Goal: Information Seeking & Learning: Check status

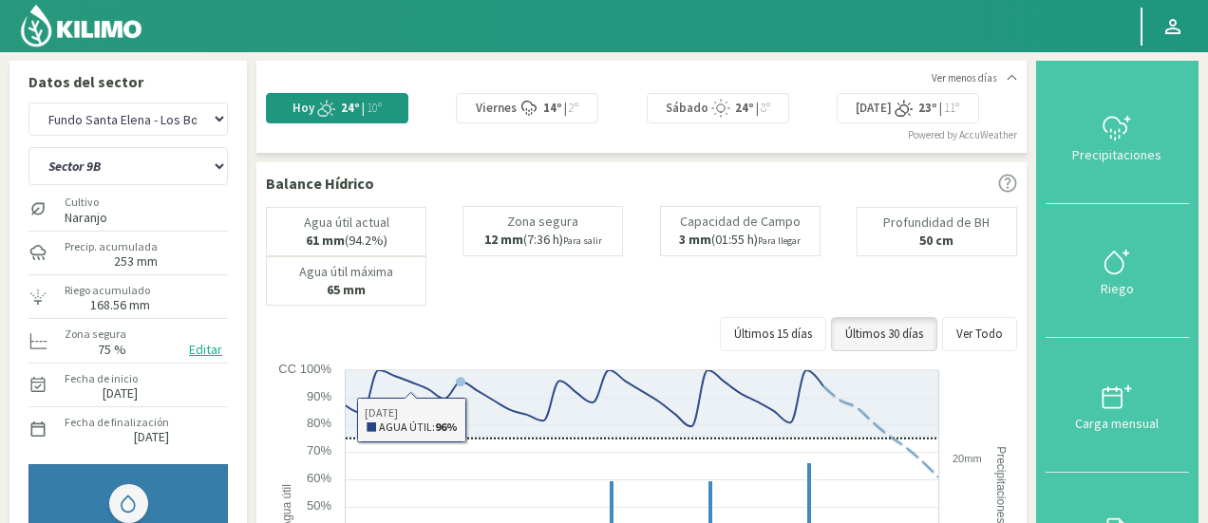
select select "3981: Object"
select select "89: Object"
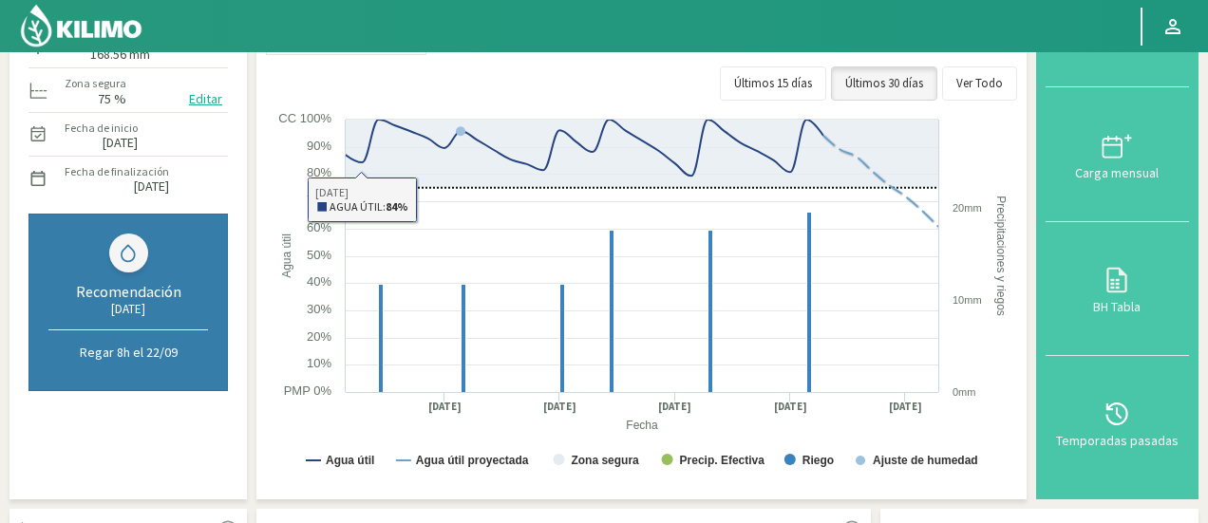
click at [167, 430] on div "Agr. Huertos de Chocalan Agrícola [PERSON_NAME][GEOGRAPHIC_DATA] - IC Agrícola …" at bounding box center [127, 177] width 199 height 661
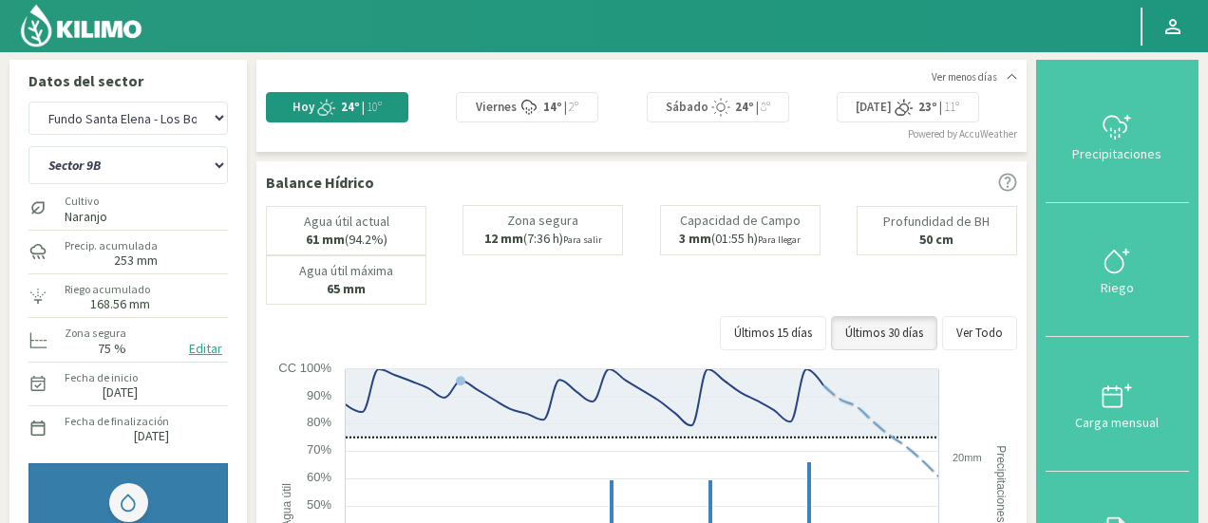
scroll to position [0, 0]
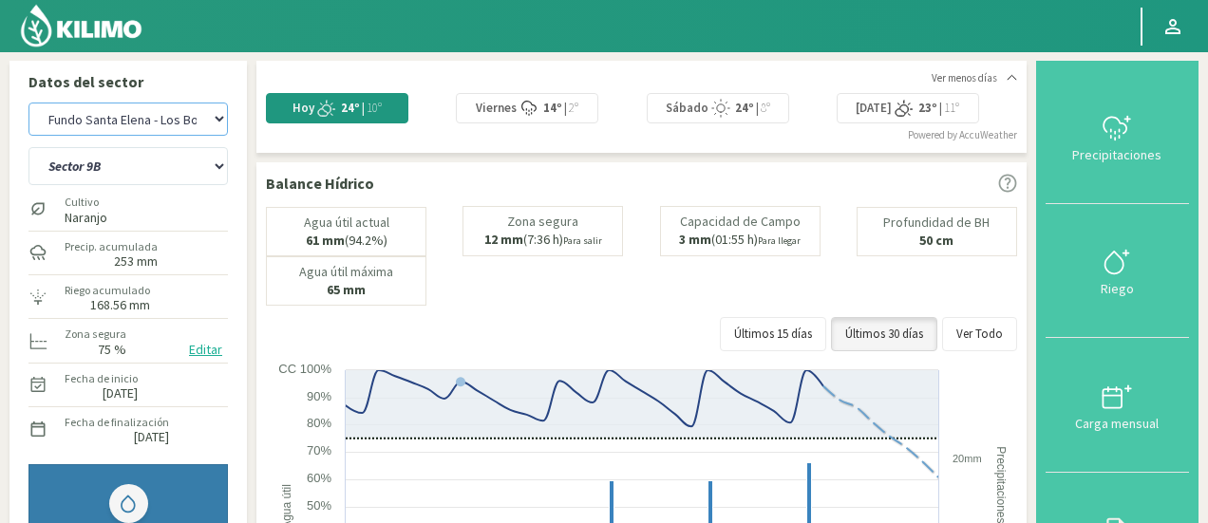
click at [99, 121] on select "Agr. Huertos de Chocalan Agrícola [PERSON_NAME][GEOGRAPHIC_DATA] - IC Agrícola …" at bounding box center [127, 119] width 199 height 33
click at [28, 103] on select "Agr. Huertos de Chocalan Agrícola [PERSON_NAME][GEOGRAPHIC_DATA] - IC Agrícola …" at bounding box center [127, 119] width 199 height 33
select select "4199: Object"
select select "90: Object"
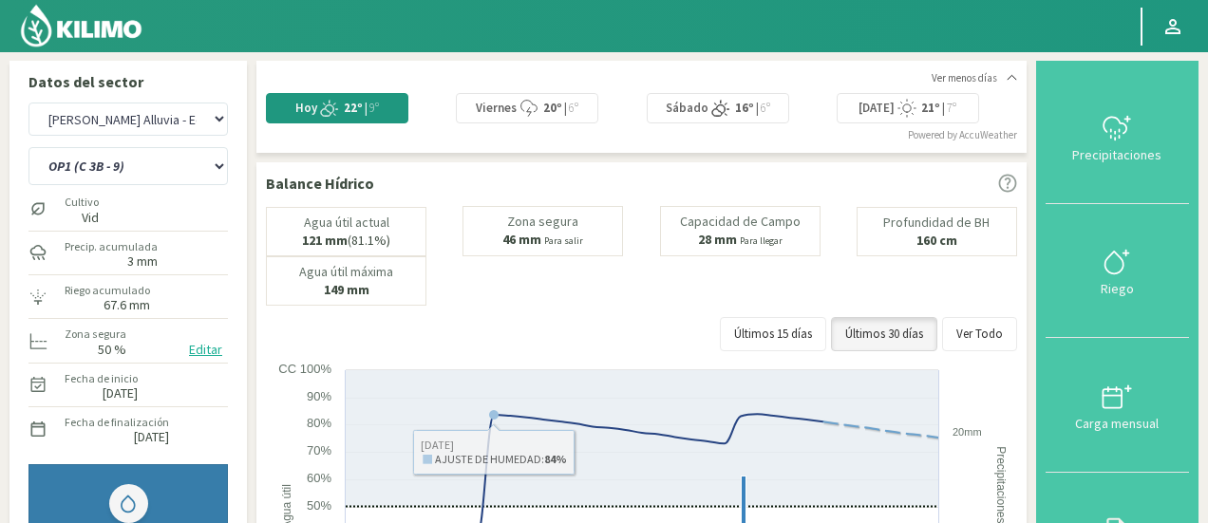
click at [374, 317] on div "Últimos 15 días Últimos 30 días Ver Todo" at bounding box center [641, 334] width 751 height 34
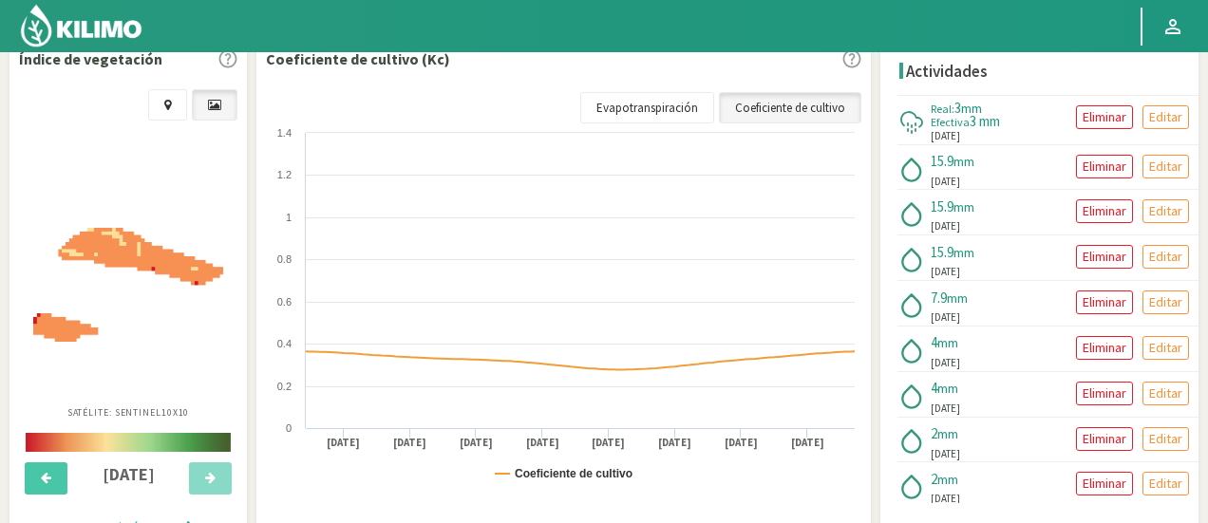
scroll to position [759, 0]
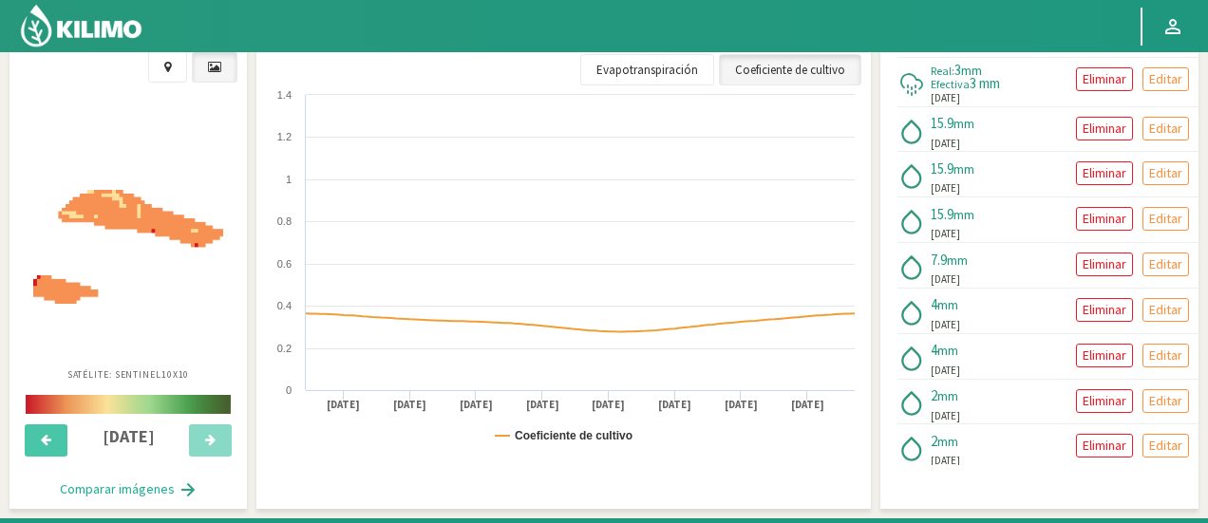
click at [134, 219] on img at bounding box center [128, 247] width 190 height 115
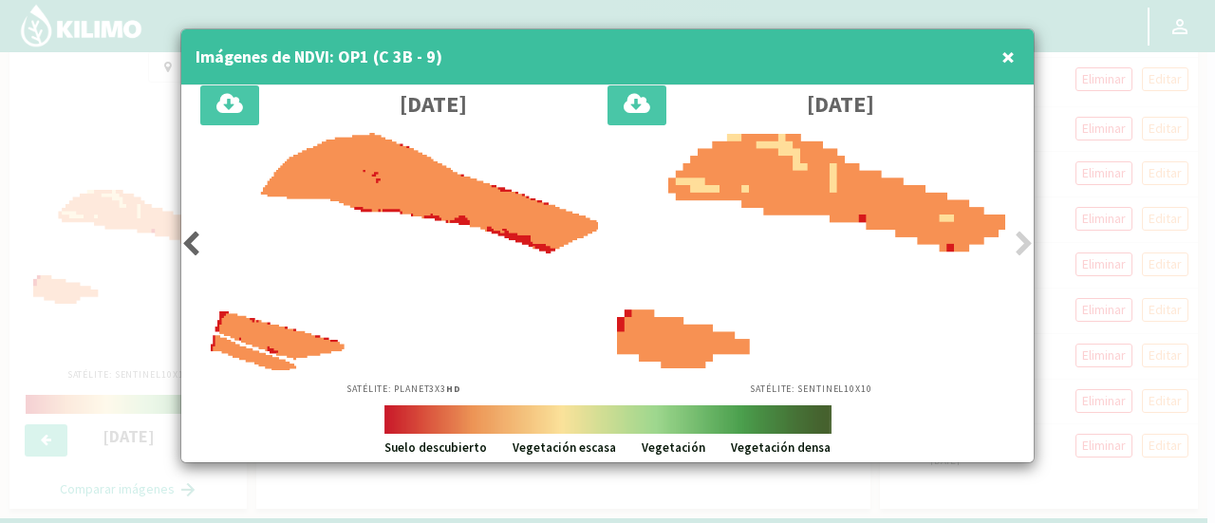
click at [184, 246] on icon at bounding box center [190, 244] width 19 height 27
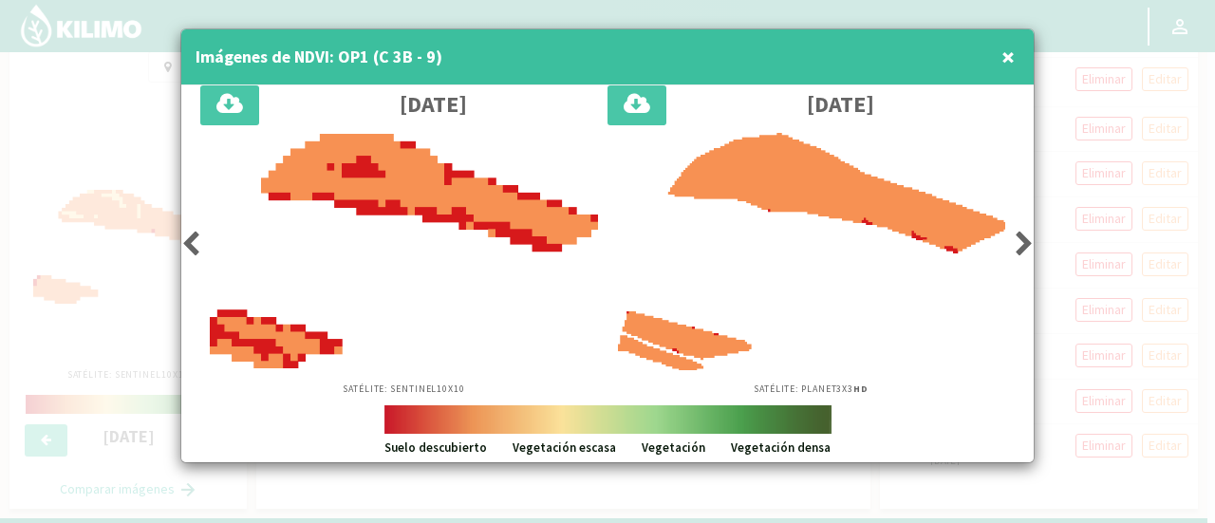
click at [184, 246] on icon at bounding box center [190, 244] width 19 height 27
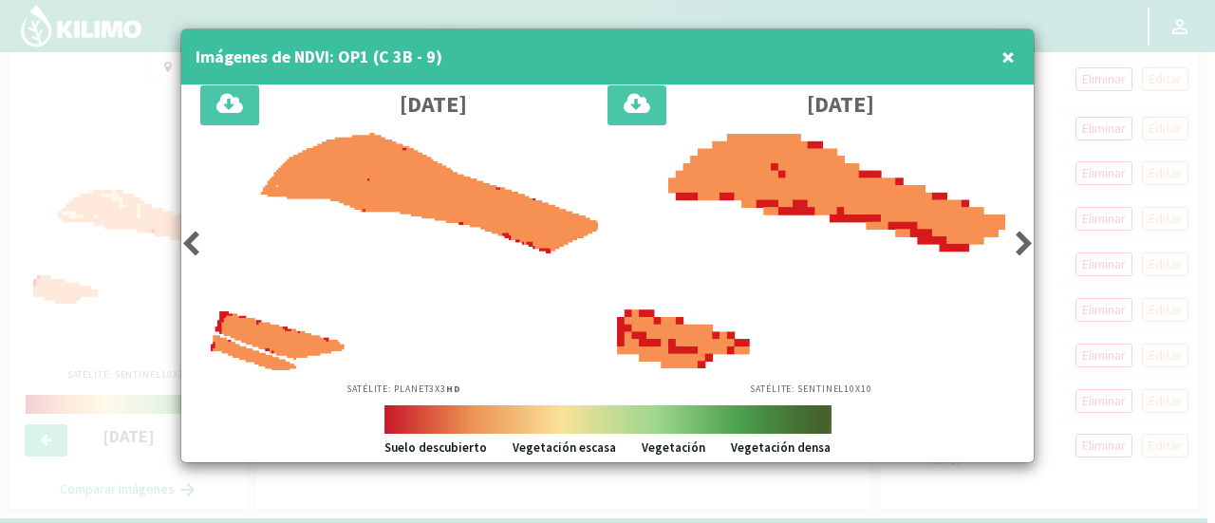
click at [184, 246] on icon at bounding box center [190, 244] width 19 height 27
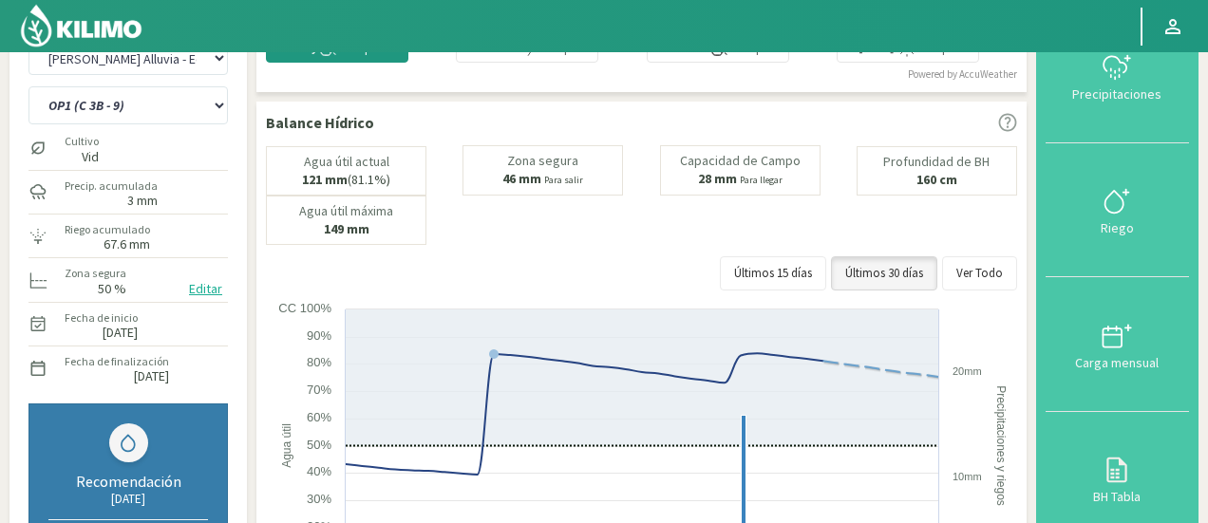
scroll to position [38, 0]
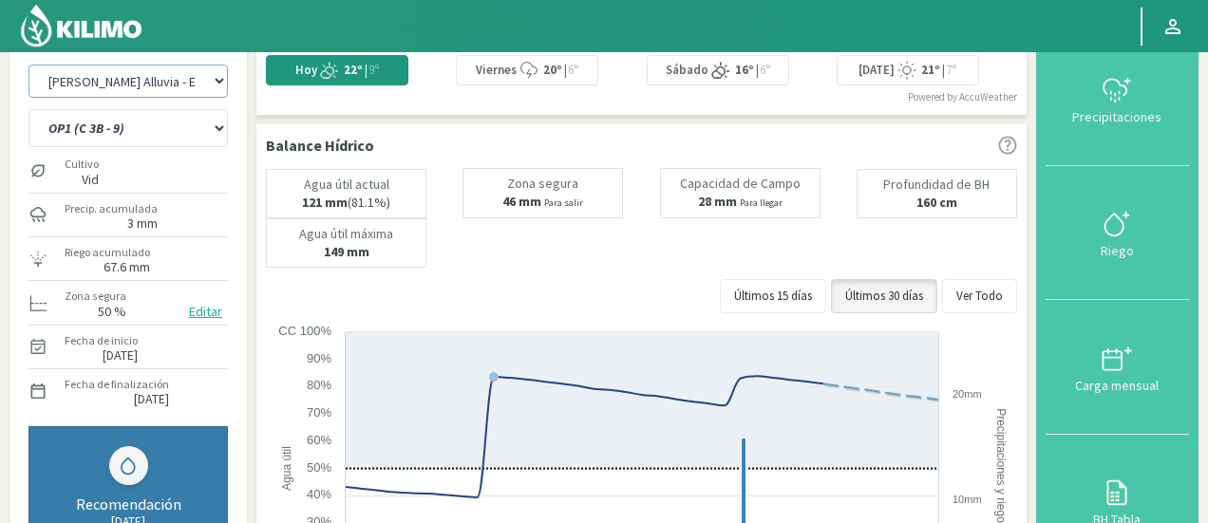
click at [156, 84] on select "Agr. Huertos de Chocalan Agrícola [PERSON_NAME][GEOGRAPHIC_DATA] - IC Agrícola …" at bounding box center [127, 81] width 199 height 33
click at [28, 65] on select "Agr. Huertos de Chocalan Agrícola [PERSON_NAME][GEOGRAPHIC_DATA] - IC Agrícola …" at bounding box center [127, 81] width 199 height 33
select select "4458: Object"
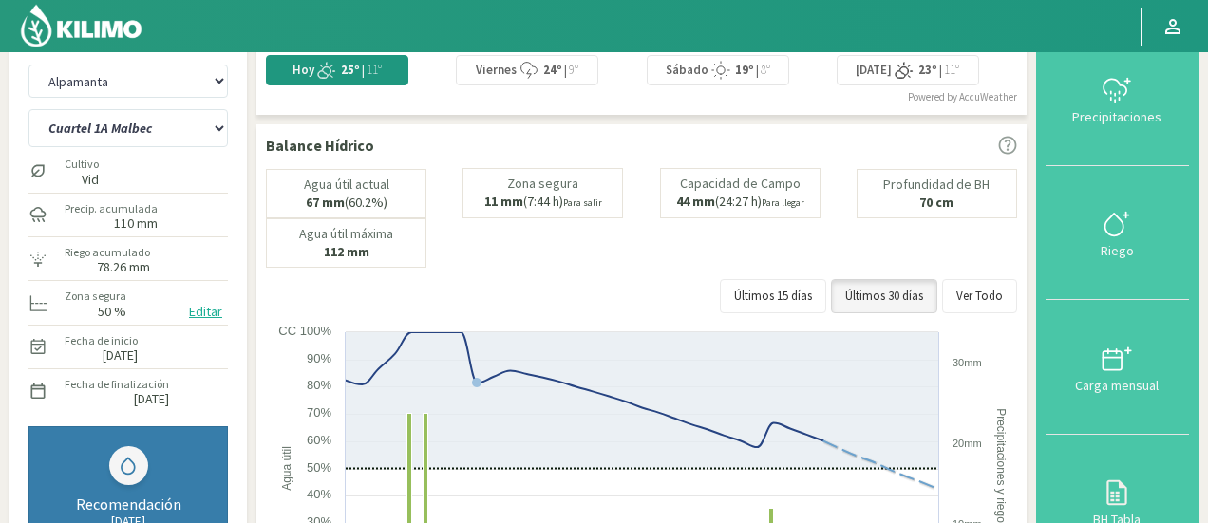
click at [265, 266] on div "Balance Hídrico Agua útil actual 67 mm (60.2%) [PERSON_NAME] 11 mm (7:44 h) Par…" at bounding box center [641, 418] width 770 height 588
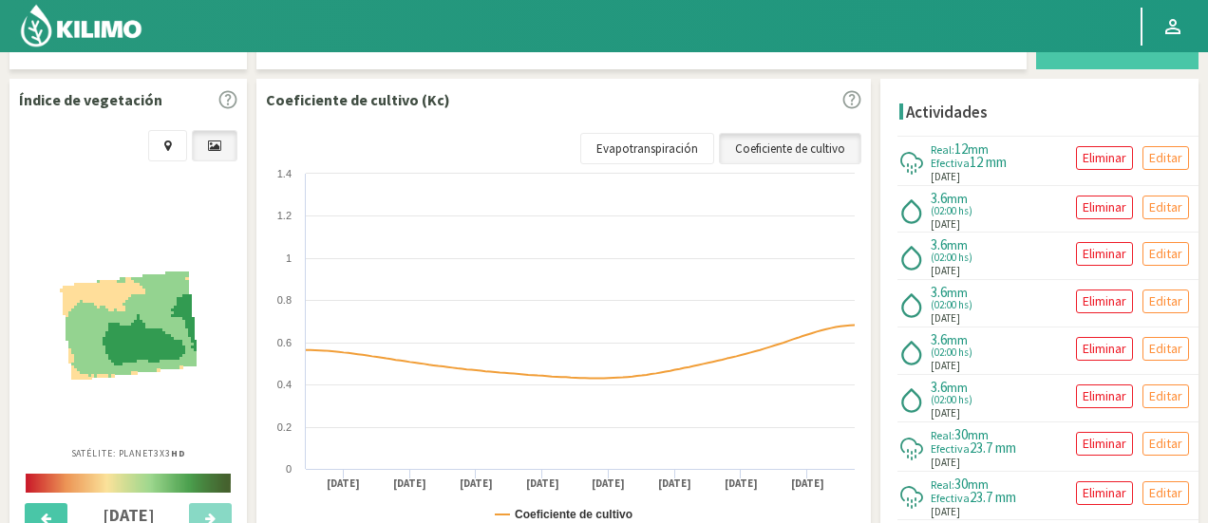
scroll to position [684, 0]
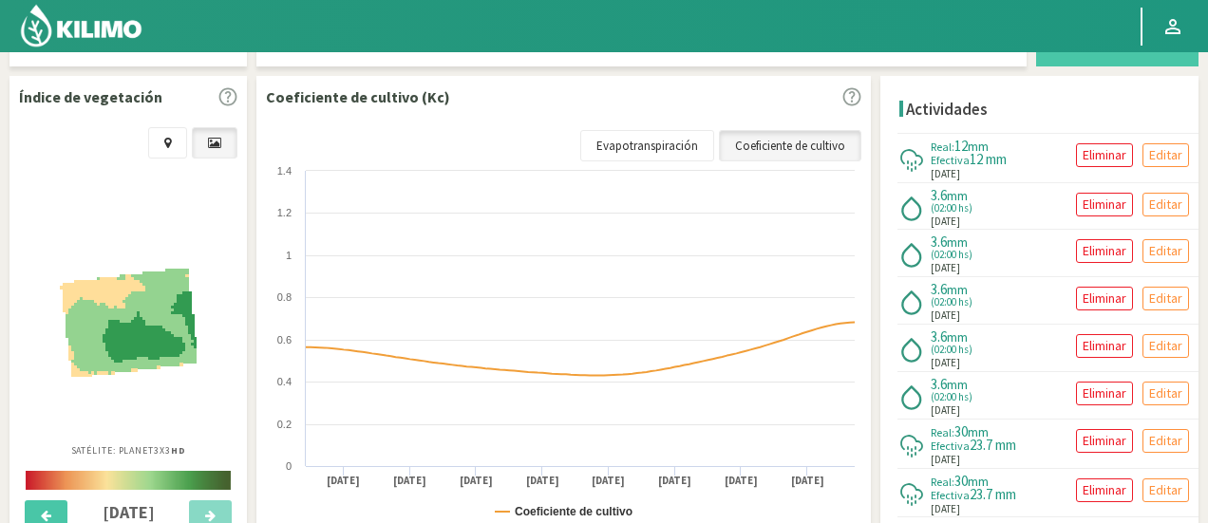
click at [256, 133] on div "Coeficiente de cultivo (Kc) Coeficiente de cultivo Evapotranspiración Created w…" at bounding box center [563, 330] width 614 height 508
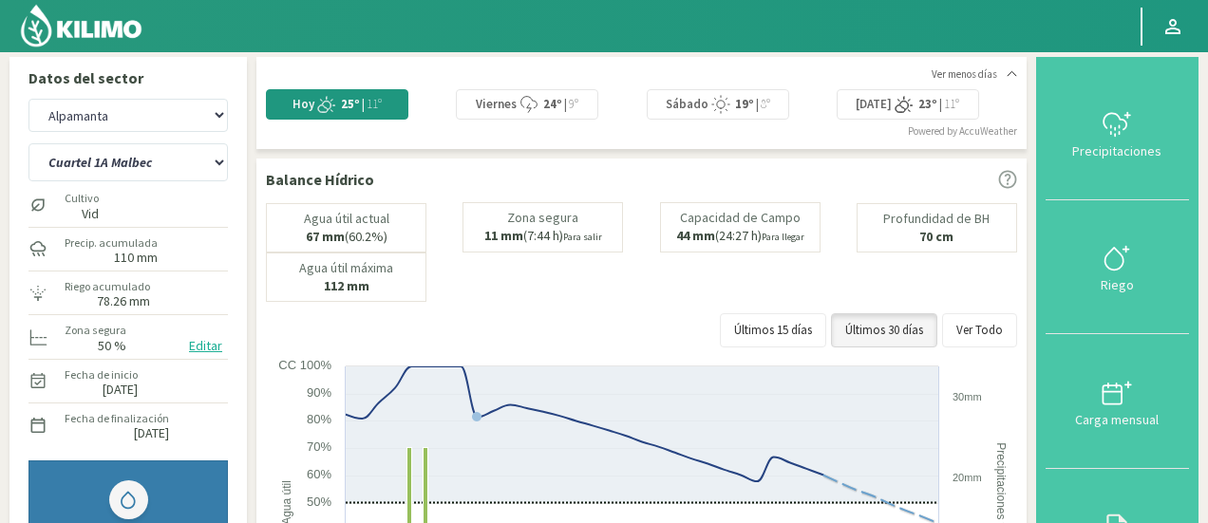
scroll to position [0, 0]
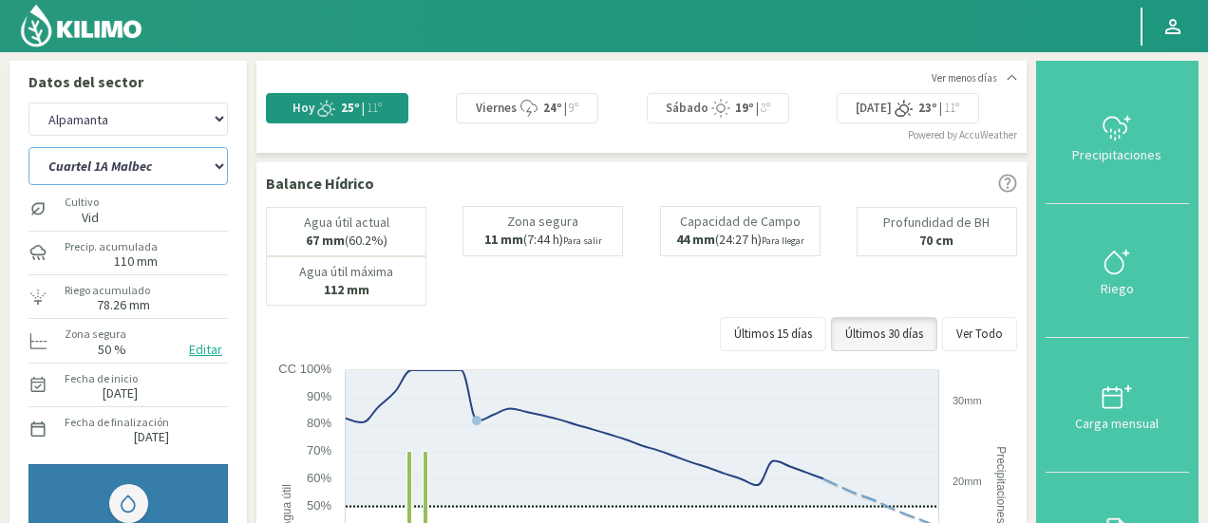
click at [156, 174] on select "Cuartel 1A Malbec Cuartel 1B Malbec Cuartel 1C Malbec Cuartel 2A Sauvignon blan…" at bounding box center [127, 166] width 199 height 38
click at [28, 147] on select "Cuartel 1A Malbec Cuartel 1B Malbec Cuartel 1C Malbec Cuartel 2A Sauvignon blan…" at bounding box center [127, 166] width 199 height 38
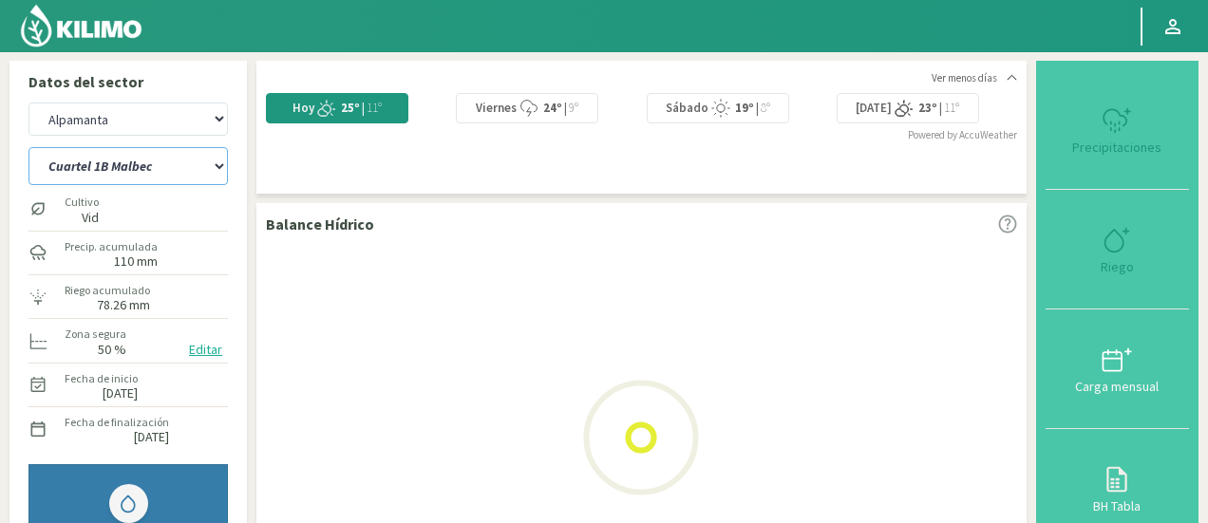
select select "96: Object"
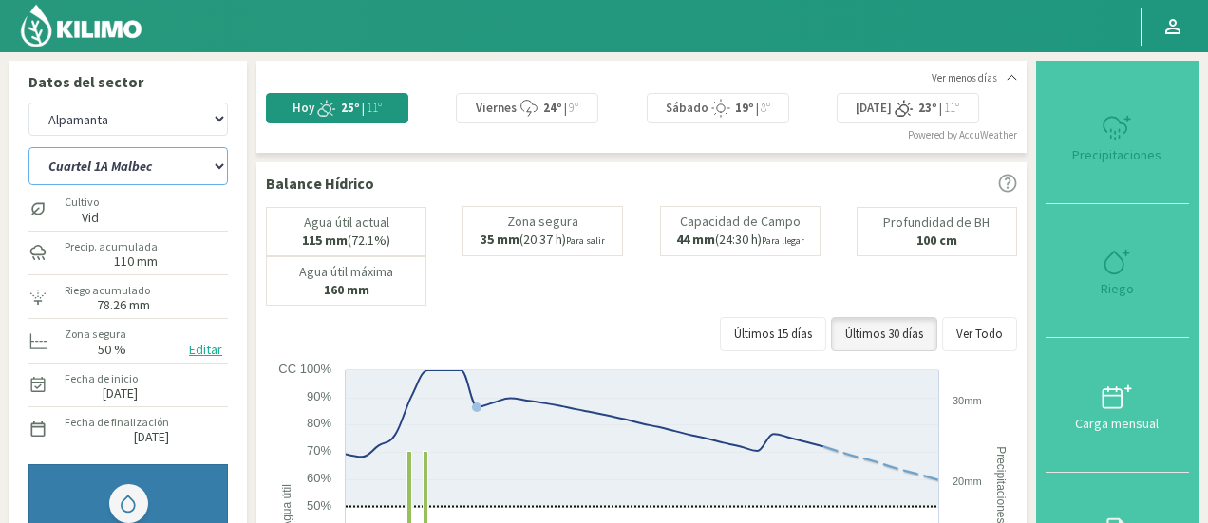
select select "4735: Object"
click at [161, 169] on select "Cuartel 1A Malbec Cuartel 1B Malbec Cuartel 1C Malbec Cuartel 2A Sauvignon blan…" at bounding box center [127, 166] width 199 height 38
click at [28, 147] on select "Cuartel 1A Malbec Cuartel 1B Malbec Cuartel 1C Malbec Cuartel 2A Sauvignon blan…" at bounding box center [127, 166] width 199 height 38
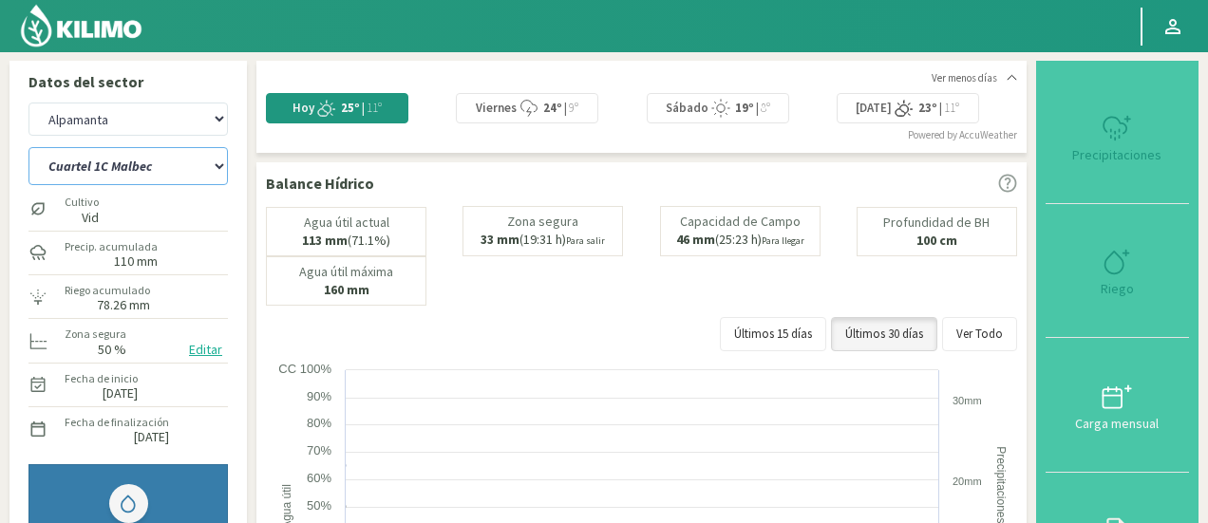
select select "123: Object"
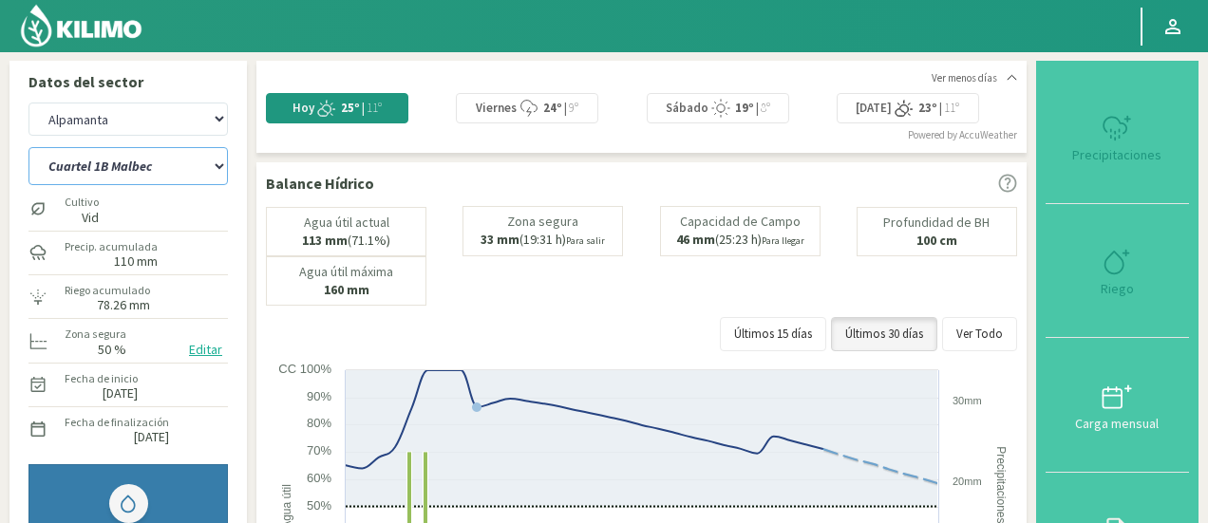
select select "5012: Object"
click at [150, 168] on select "Cuartel 1A Malbec Cuartel 1B Malbec Cuartel 1C Malbec Cuartel 2A Sauvignon blan…" at bounding box center [127, 166] width 199 height 38
click at [28, 147] on select "Cuartel 1A Malbec Cuartel 1B Malbec Cuartel 1C Malbec Cuartel 2A Sauvignon blan…" at bounding box center [127, 166] width 199 height 38
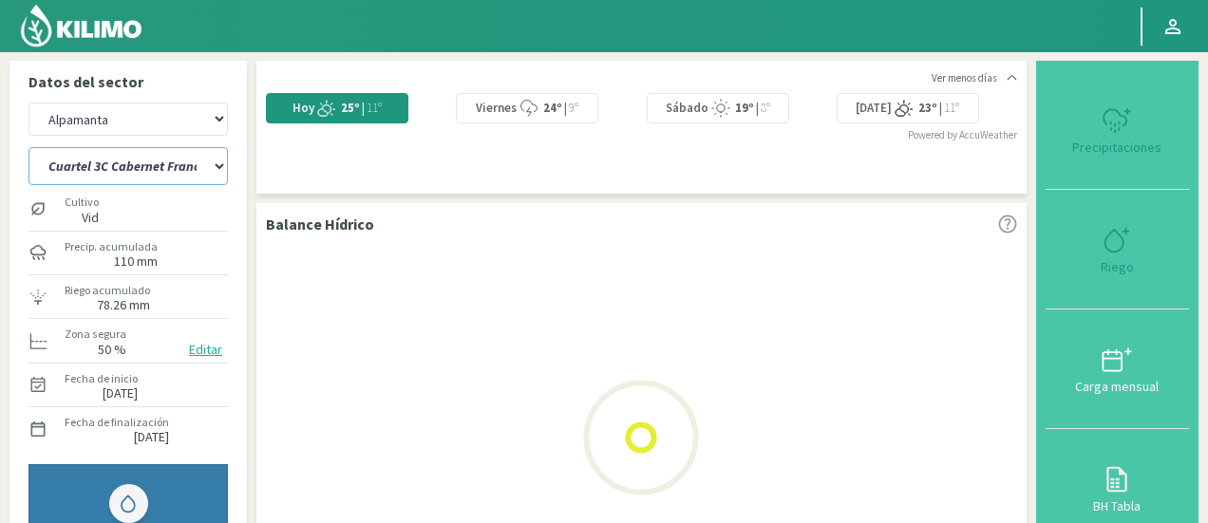
select select "150: Object"
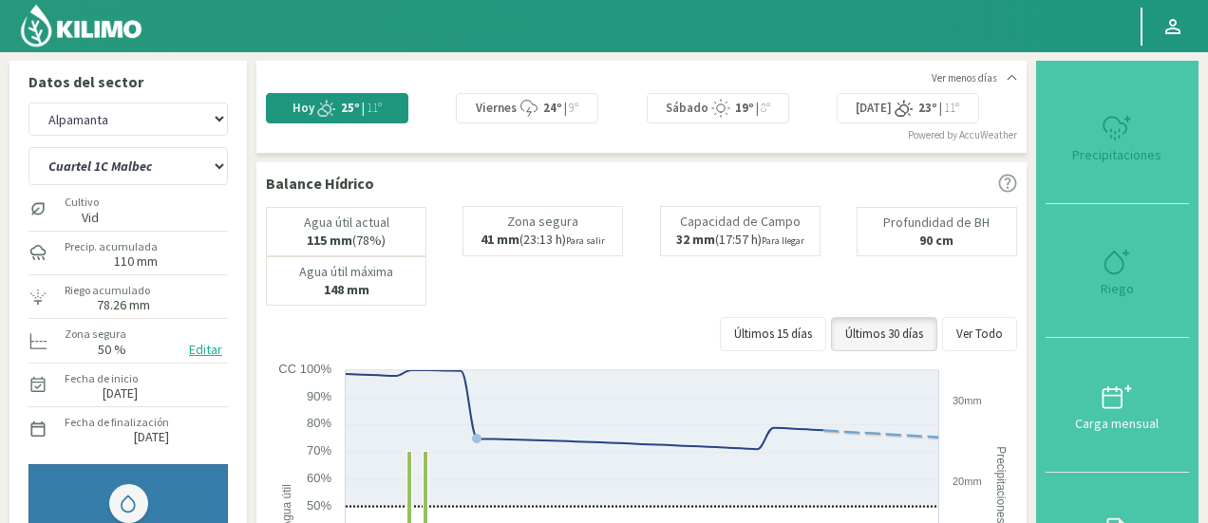
select select "5289: Object"
click at [233, 215] on div "Agr. Huertos de Chocalan Agrícola [PERSON_NAME][GEOGRAPHIC_DATA] - IC Agrícola …" at bounding box center [128, 428] width 218 height 670
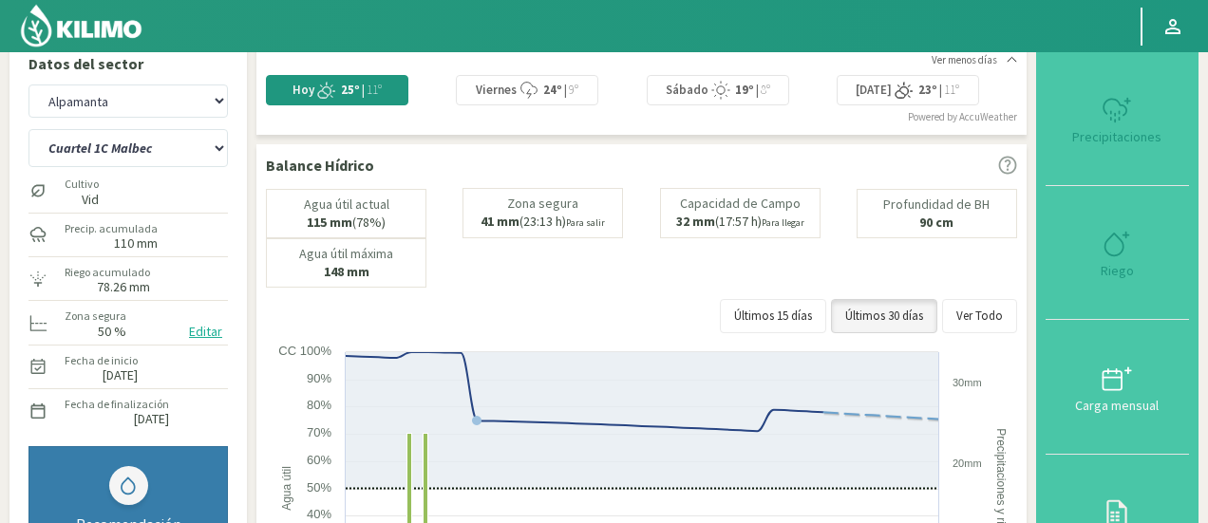
select select "182: Object"
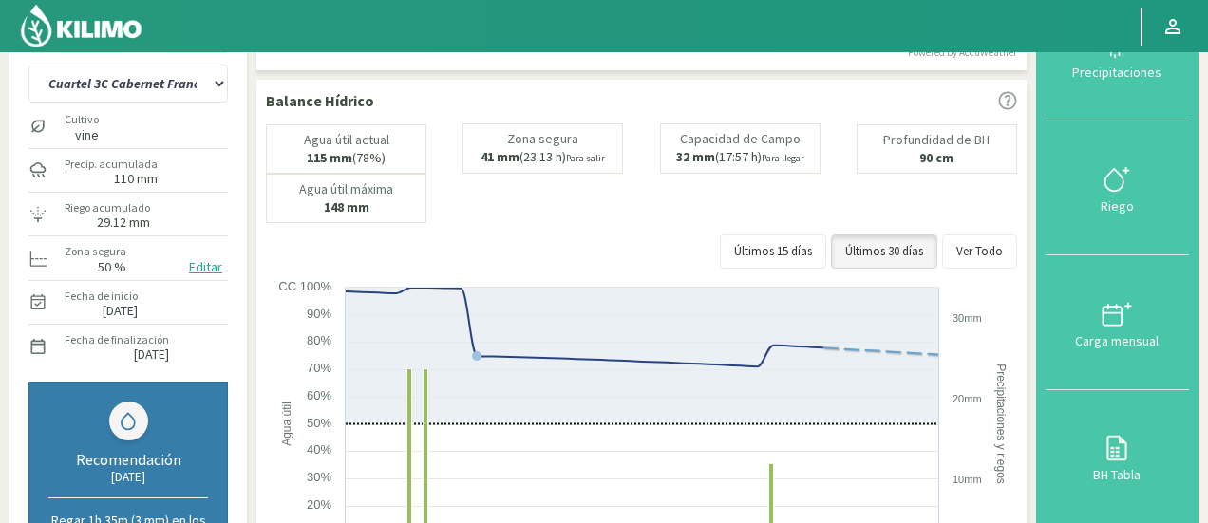
scroll to position [76, 0]
